Goal: Register for event/course: Sign up to attend an event or enroll in a course

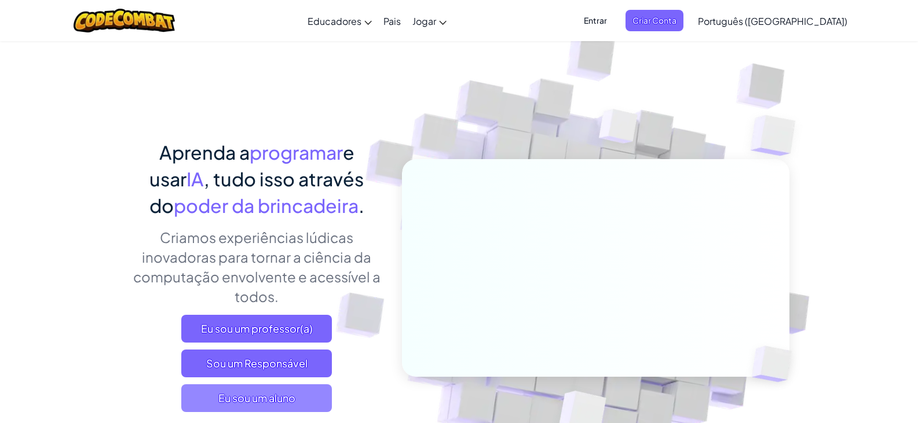
click at [296, 395] on span "Eu sou um aluno" at bounding box center [256, 398] width 151 height 28
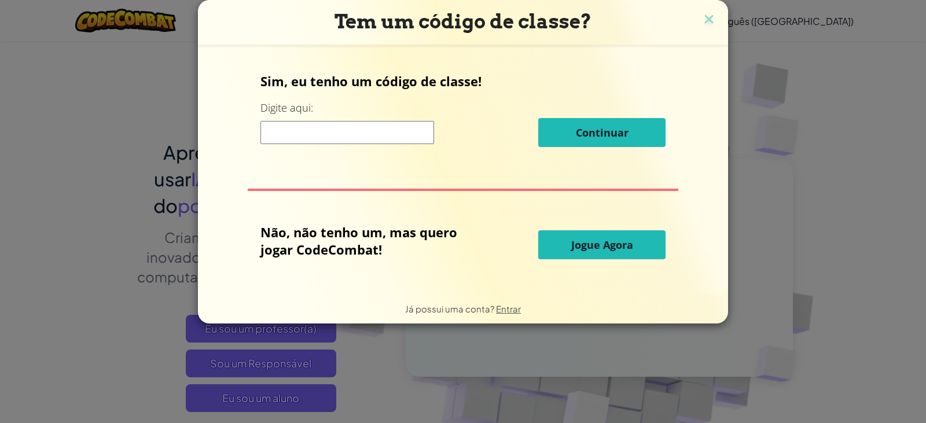
click at [557, 243] on button "Jogue Agora" at bounding box center [601, 244] width 127 height 29
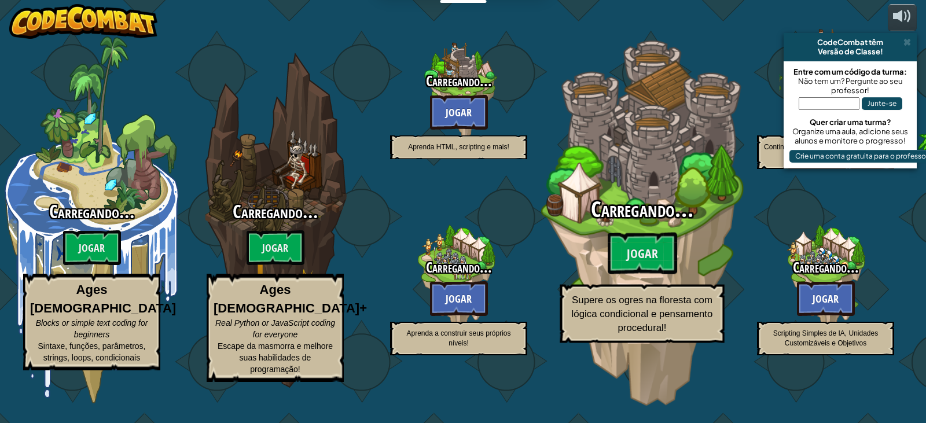
select select "pt-BR"
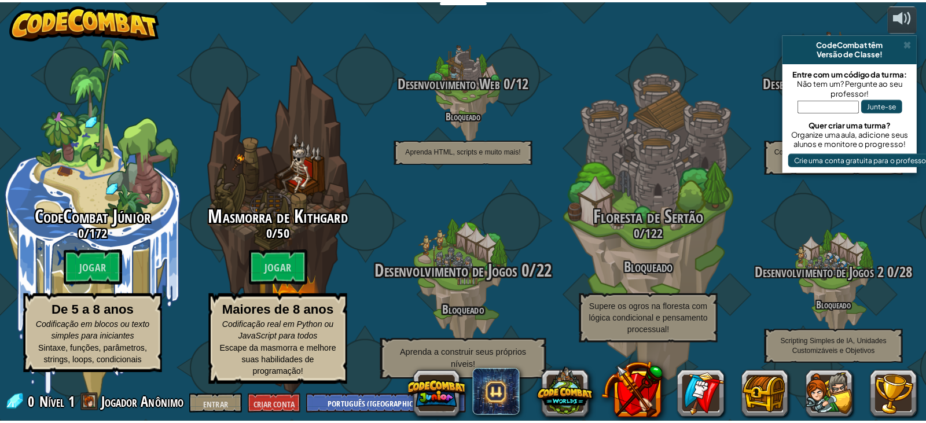
scroll to position [1, 0]
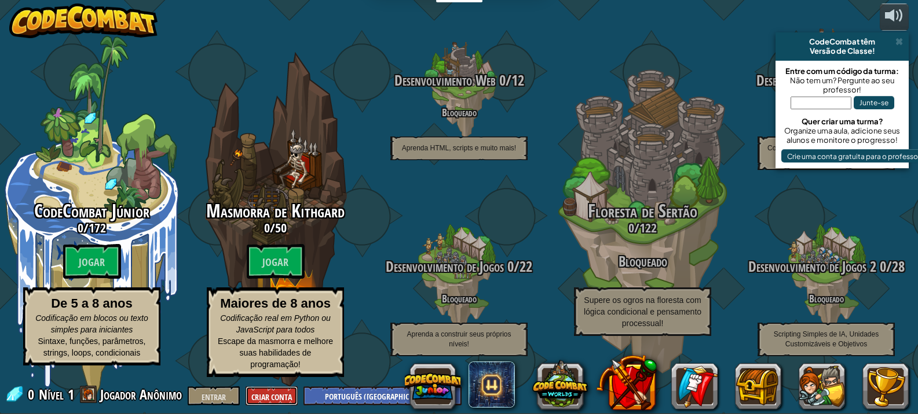
click at [265, 398] on font "Criar Conta" at bounding box center [271, 397] width 41 height 11
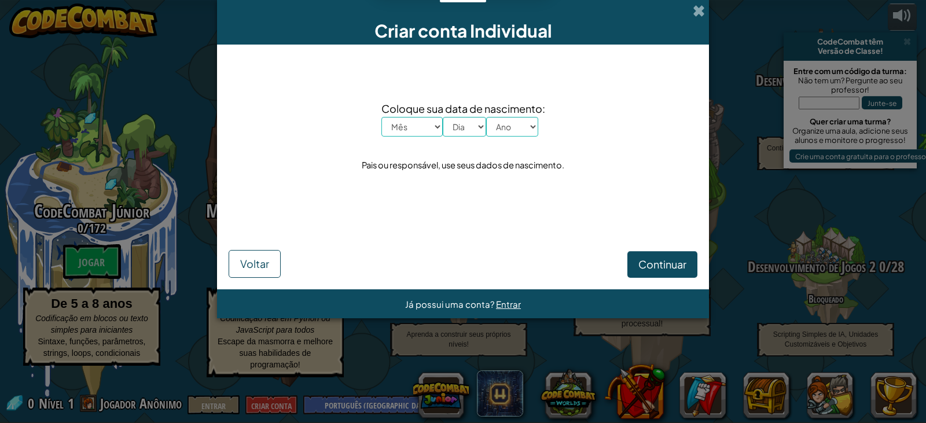
click at [413, 137] on div "Coloque sua data de nascimento: Mês Janeiro Fevereiro Março Abril Maio Junho Ju…" at bounding box center [463, 137] width 469 height 162
click at [415, 133] on select "Mês Janeiro Fevereiro Março Abril Maio Junho Julho Agosto Setembro Outubro Nove…" at bounding box center [411, 127] width 61 height 20
select select "8"
click at [381, 117] on select "Mês Janeiro Fevereiro Março Abril Maio Junho Julho Agosto Setembro Outubro Nove…" at bounding box center [411, 127] width 61 height 20
drag, startPoint x: 474, startPoint y: 129, endPoint x: 472, endPoint y: 135, distance: 6.6
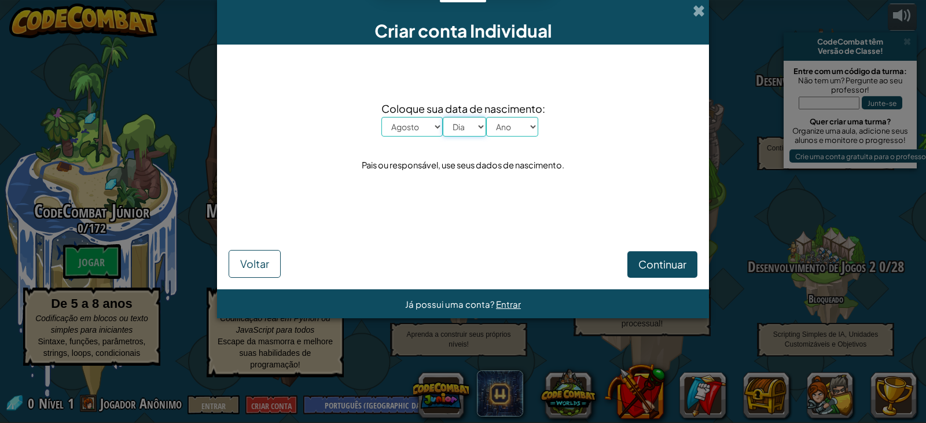
click at [474, 129] on select "Dia 1 2 3 4 5 6 7 8 9 10 11 12 13 14 15 16 17 18 19 20 21 22 23 24 25 26 27 28 …" at bounding box center [464, 127] width 43 height 20
select select "5"
click at [443, 117] on select "Dia 1 2 3 4 5 6 7 8 9 10 11 12 13 14 15 16 17 18 19 20 21 22 23 24 25 26 27 28 …" at bounding box center [464, 127] width 43 height 20
click at [505, 132] on select "Ano 2025 2024 2023 2022 2021 2020 2019 2018 2017 2016 2015 2014 2013 2012 2011 …" at bounding box center [512, 127] width 52 height 20
select select "1992"
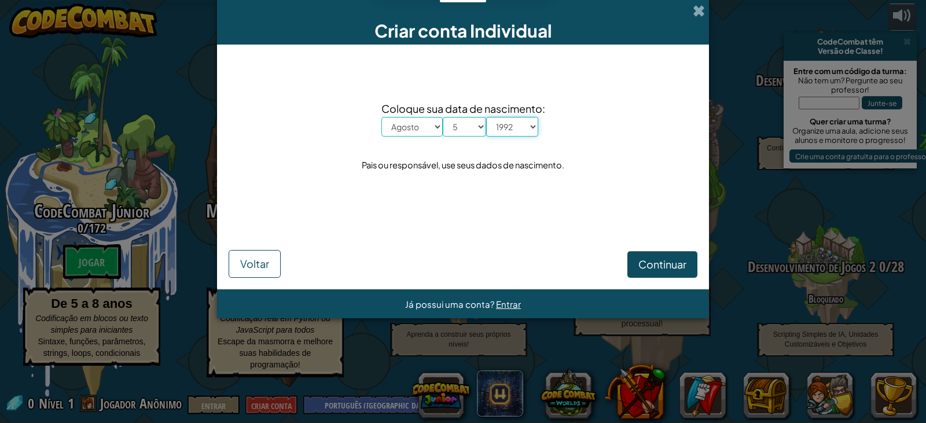
click at [486, 117] on select "Ano 2025 2024 2023 2022 2021 2020 2019 2018 2017 2016 2015 2014 2013 2012 2011 …" at bounding box center [512, 127] width 52 height 20
click at [666, 271] on font "Continuar" at bounding box center [663, 264] width 48 height 13
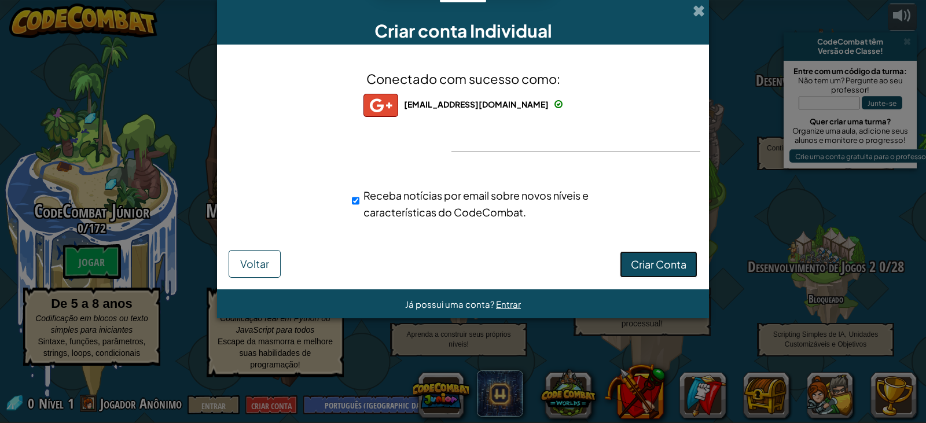
click at [636, 267] on font "Criar Conta" at bounding box center [659, 264] width 56 height 13
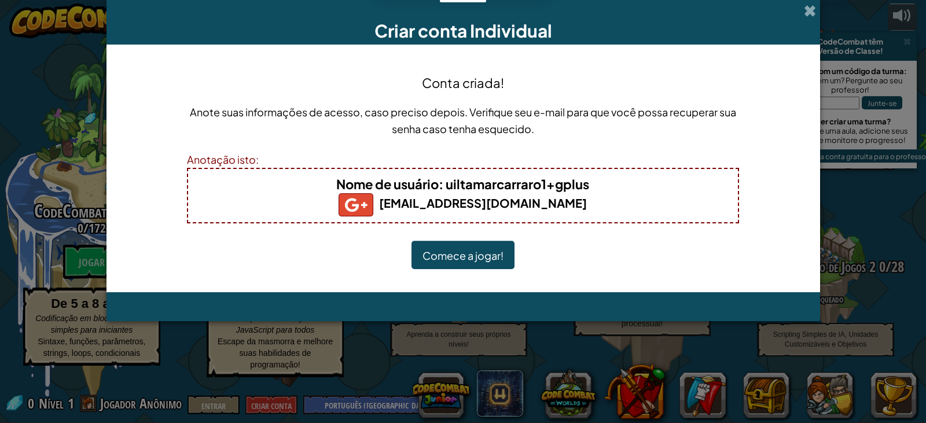
click at [483, 258] on font "Comece a jogar!" at bounding box center [463, 255] width 81 height 13
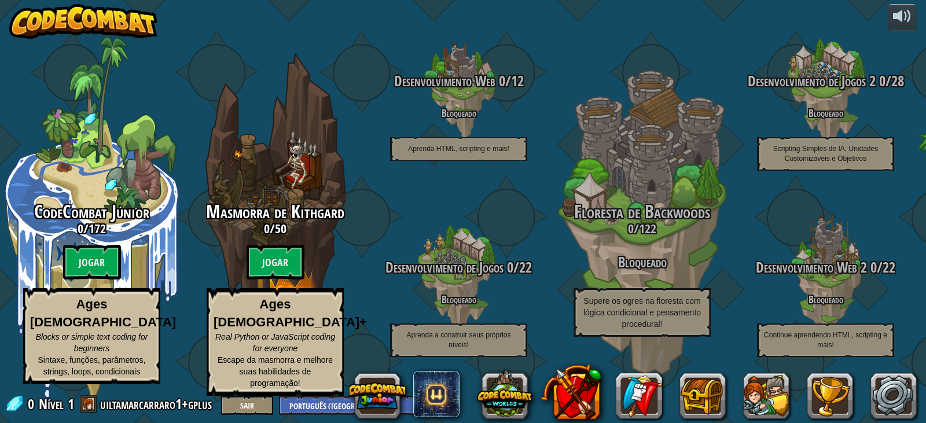
select select "pt-BR"
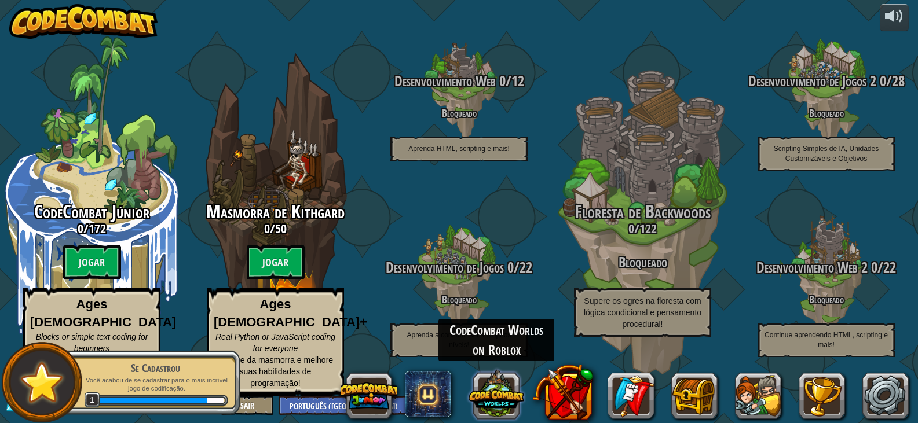
click at [482, 397] on button at bounding box center [496, 394] width 56 height 56
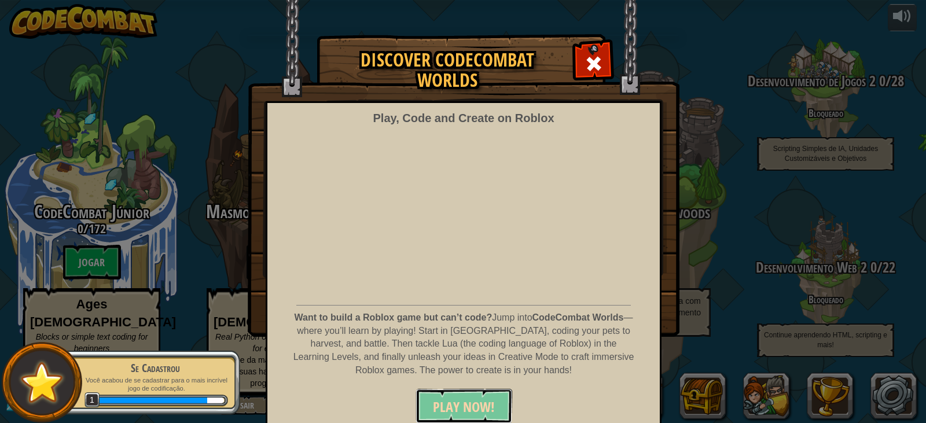
click at [470, 398] on span "PLAY NOW!" at bounding box center [464, 407] width 62 height 19
